Goal: Task Accomplishment & Management: Use online tool/utility

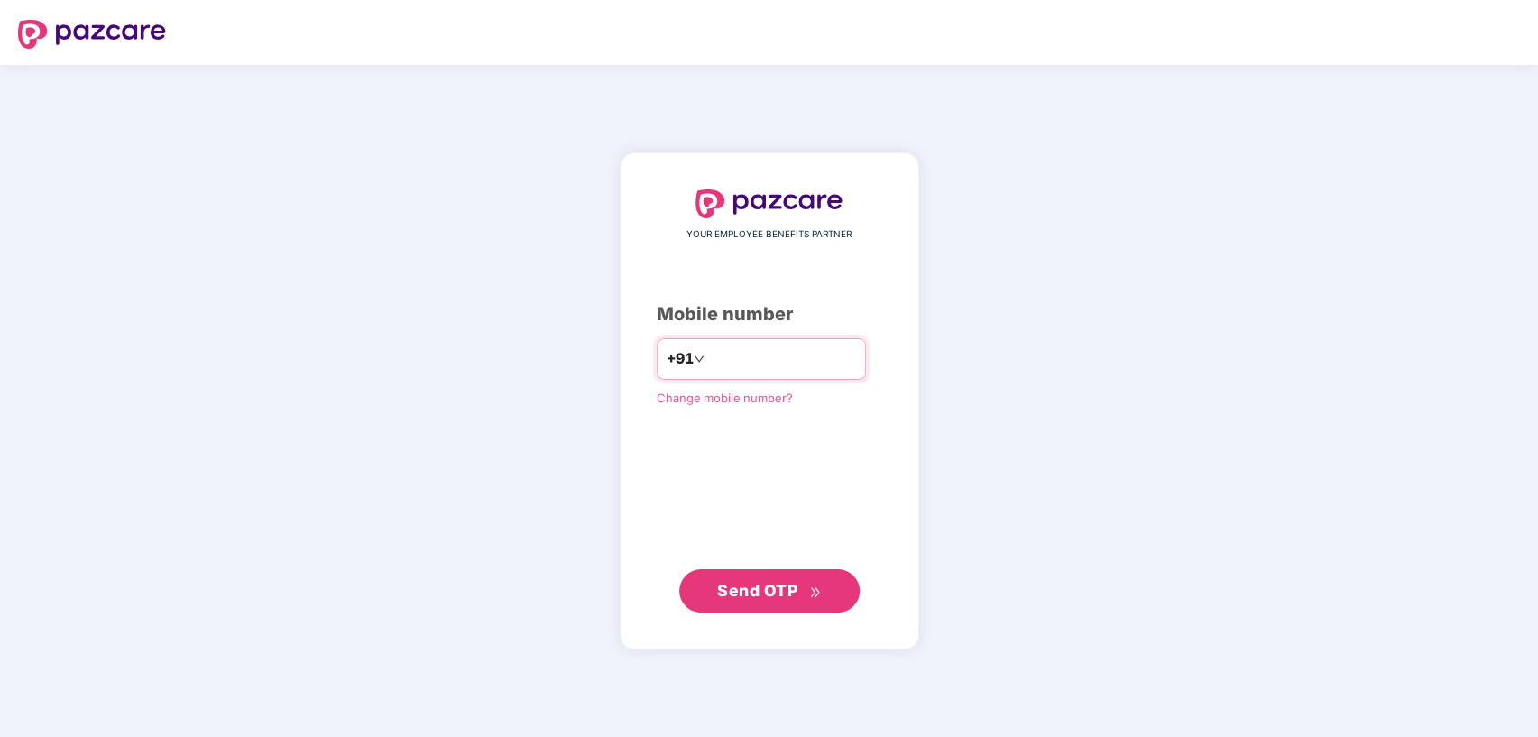
type input "**********"
click at [772, 596] on span "Send OTP" at bounding box center [757, 589] width 80 height 19
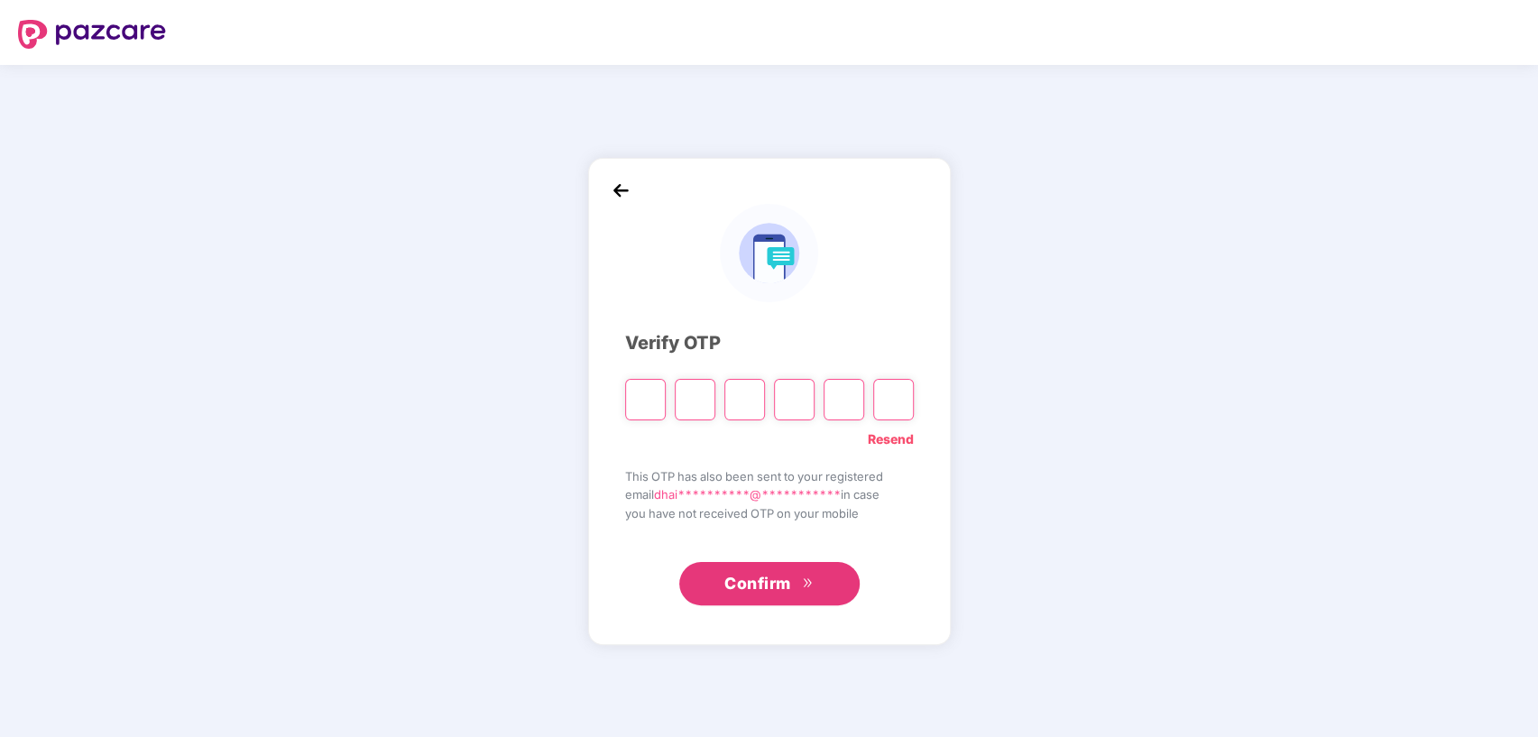
type input "*"
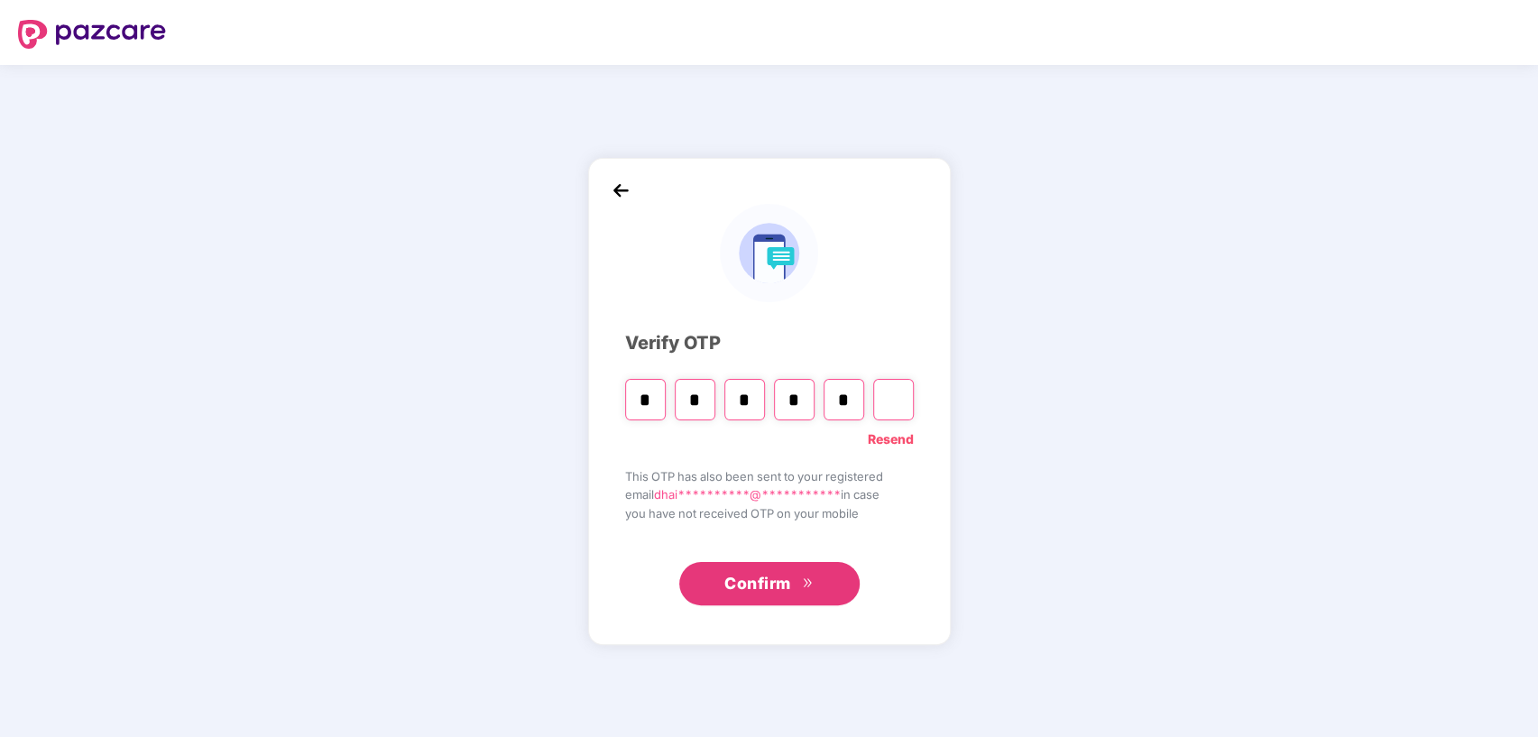
type input "*"
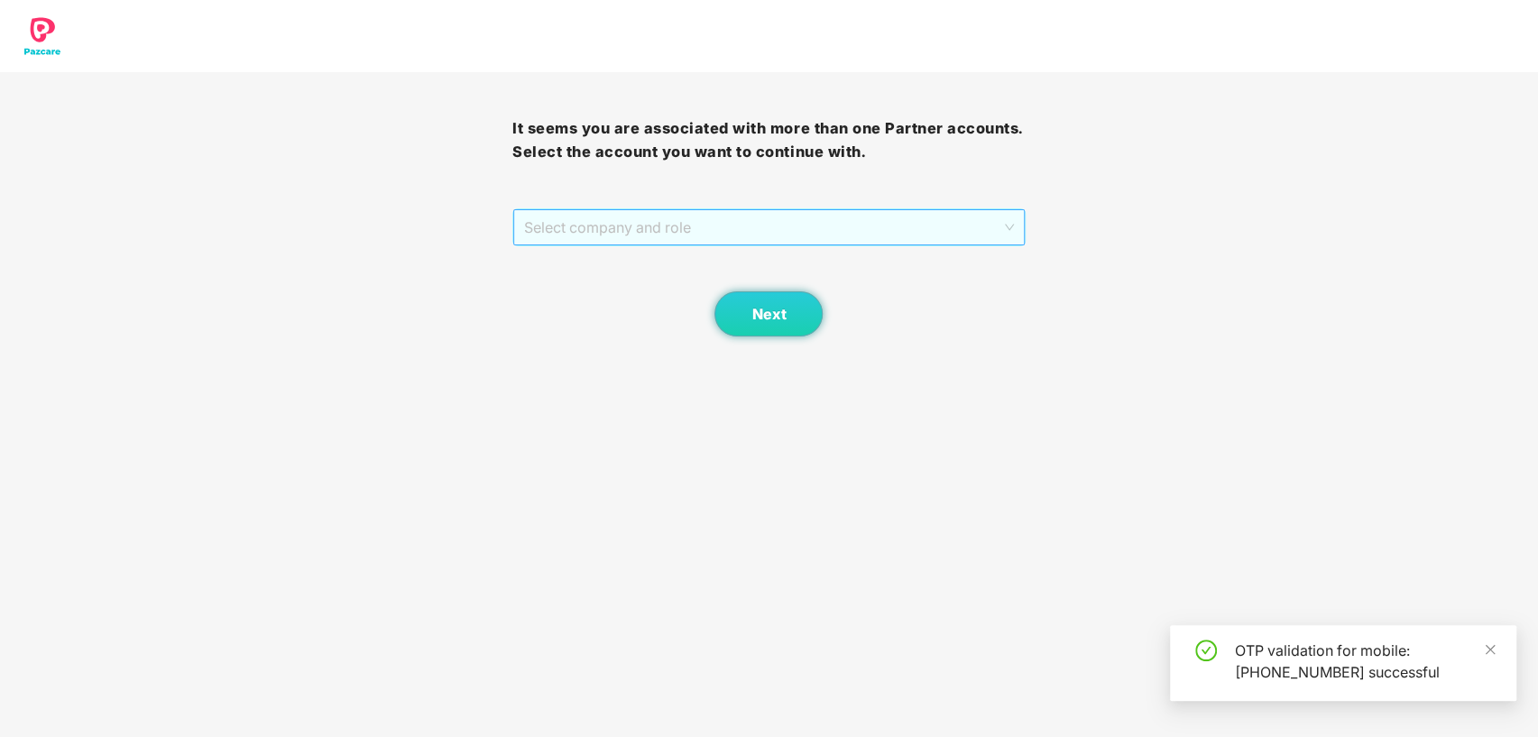
click at [823, 233] on span "Select company and role" at bounding box center [768, 227] width 489 height 34
click at [659, 260] on div "Pazcare - SALES" at bounding box center [768, 264] width 491 height 20
click at [762, 306] on span "Next" at bounding box center [769, 314] width 34 height 17
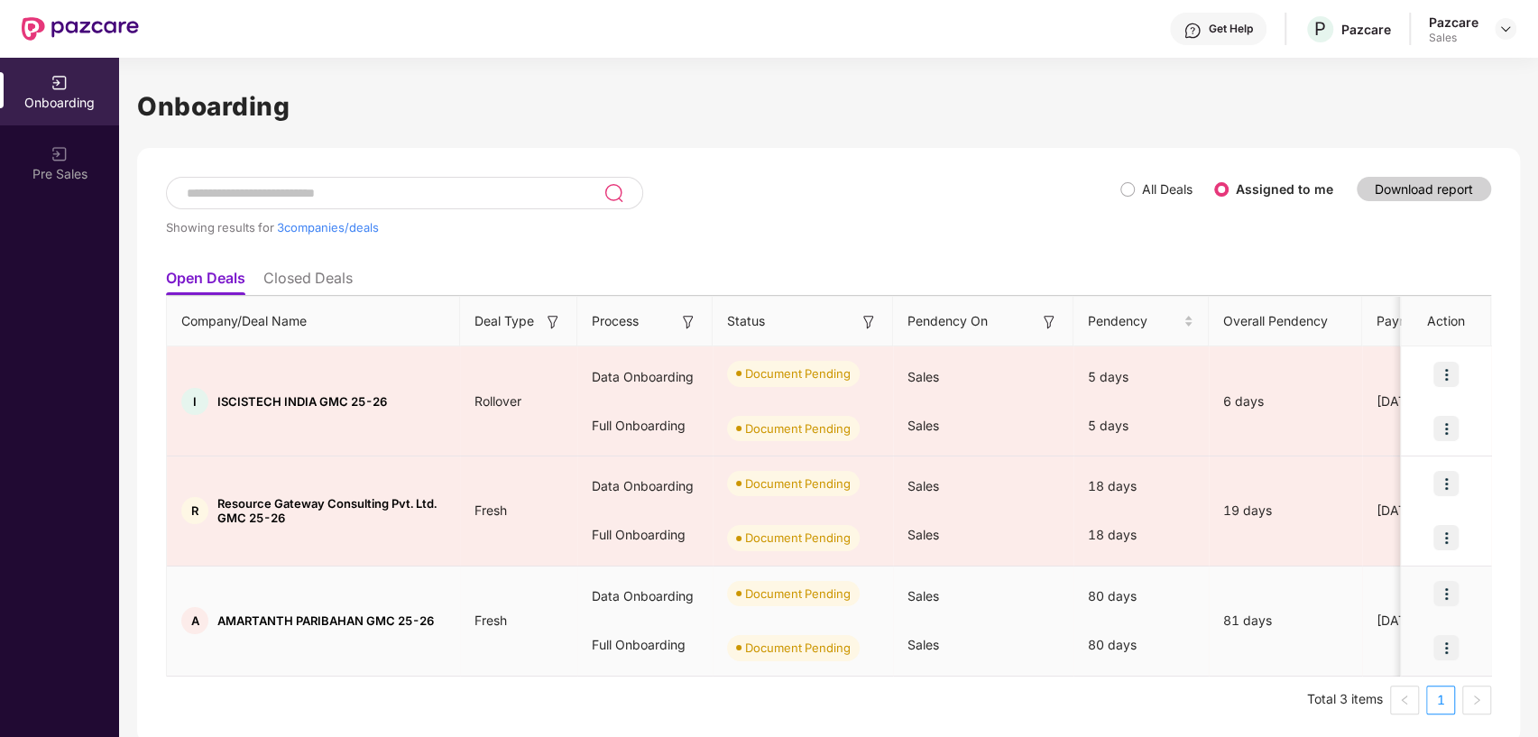
scroll to position [4, 0]
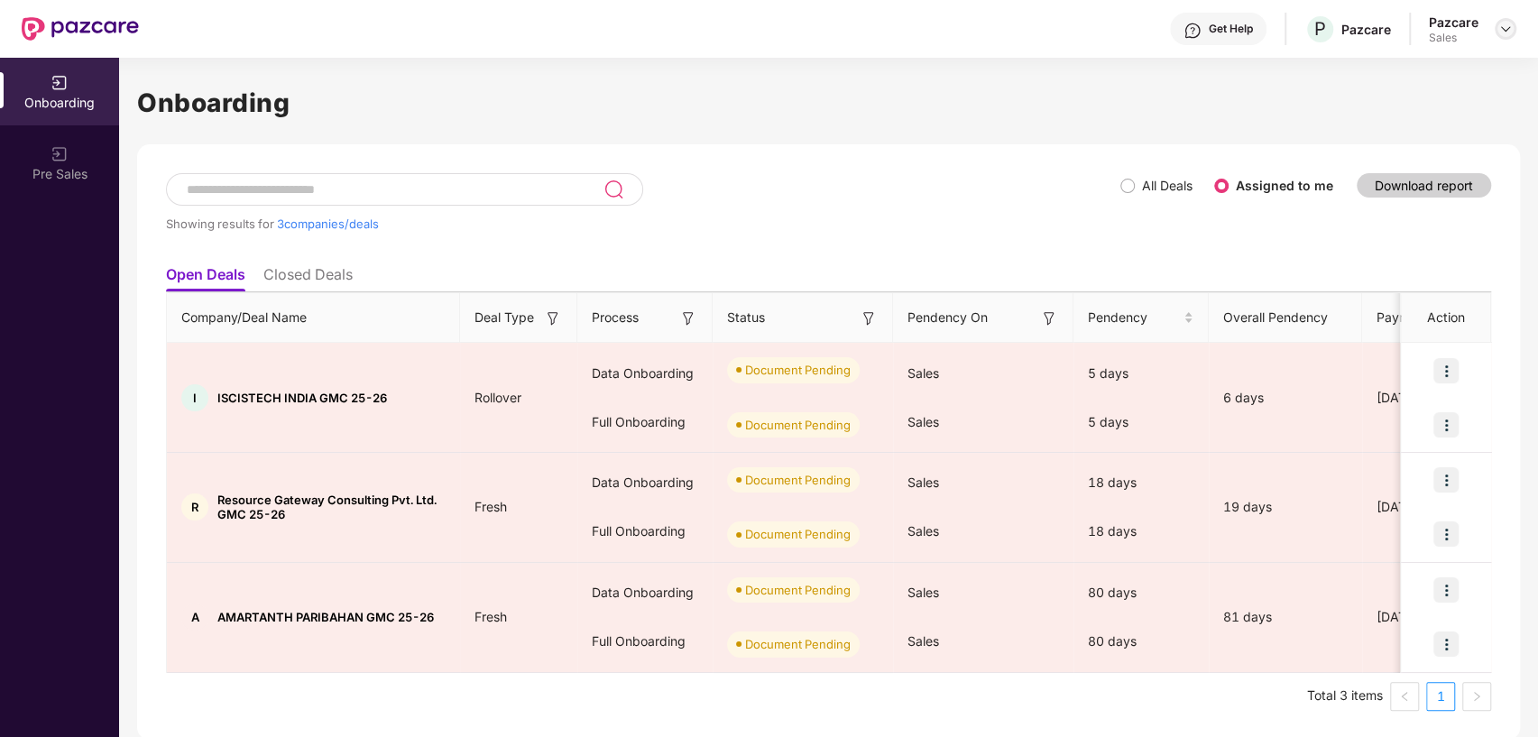
click at [1507, 28] on img at bounding box center [1506, 29] width 14 height 14
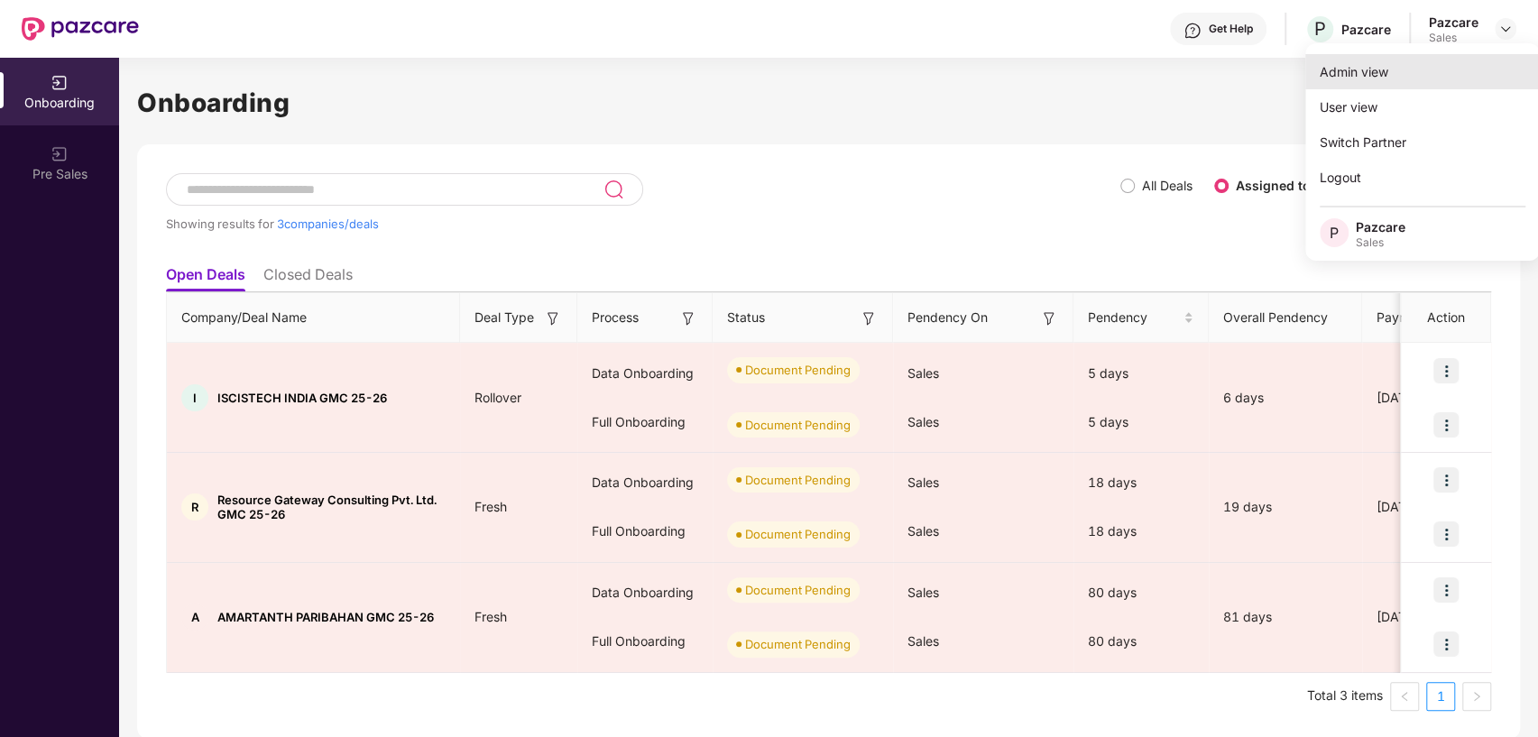
click at [1399, 70] on div "Admin view" at bounding box center [1423, 71] width 235 height 35
